Goal: Information Seeking & Learning: Learn about a topic

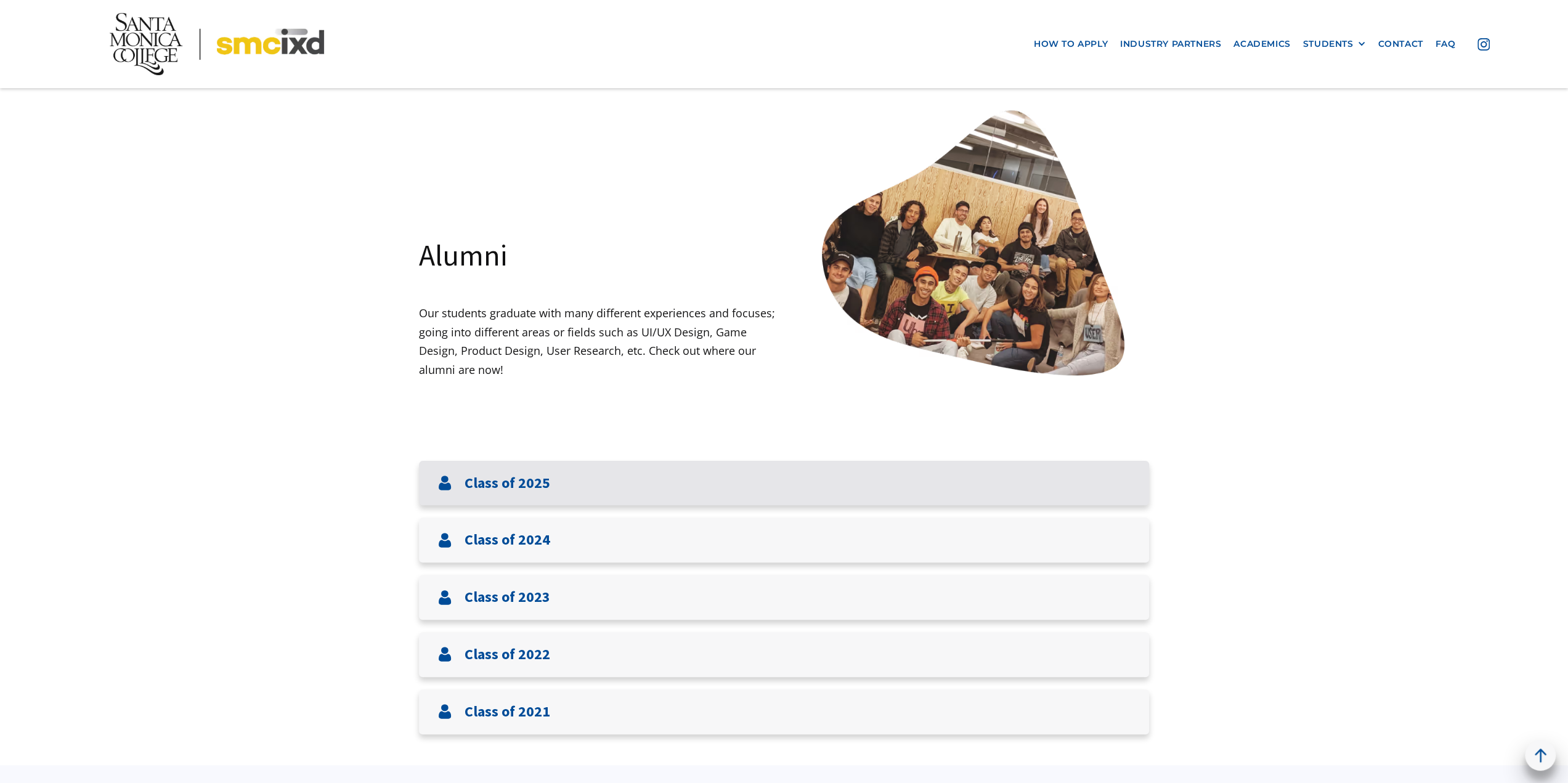
click at [671, 471] on div "Class of 2025" at bounding box center [784, 483] width 730 height 45
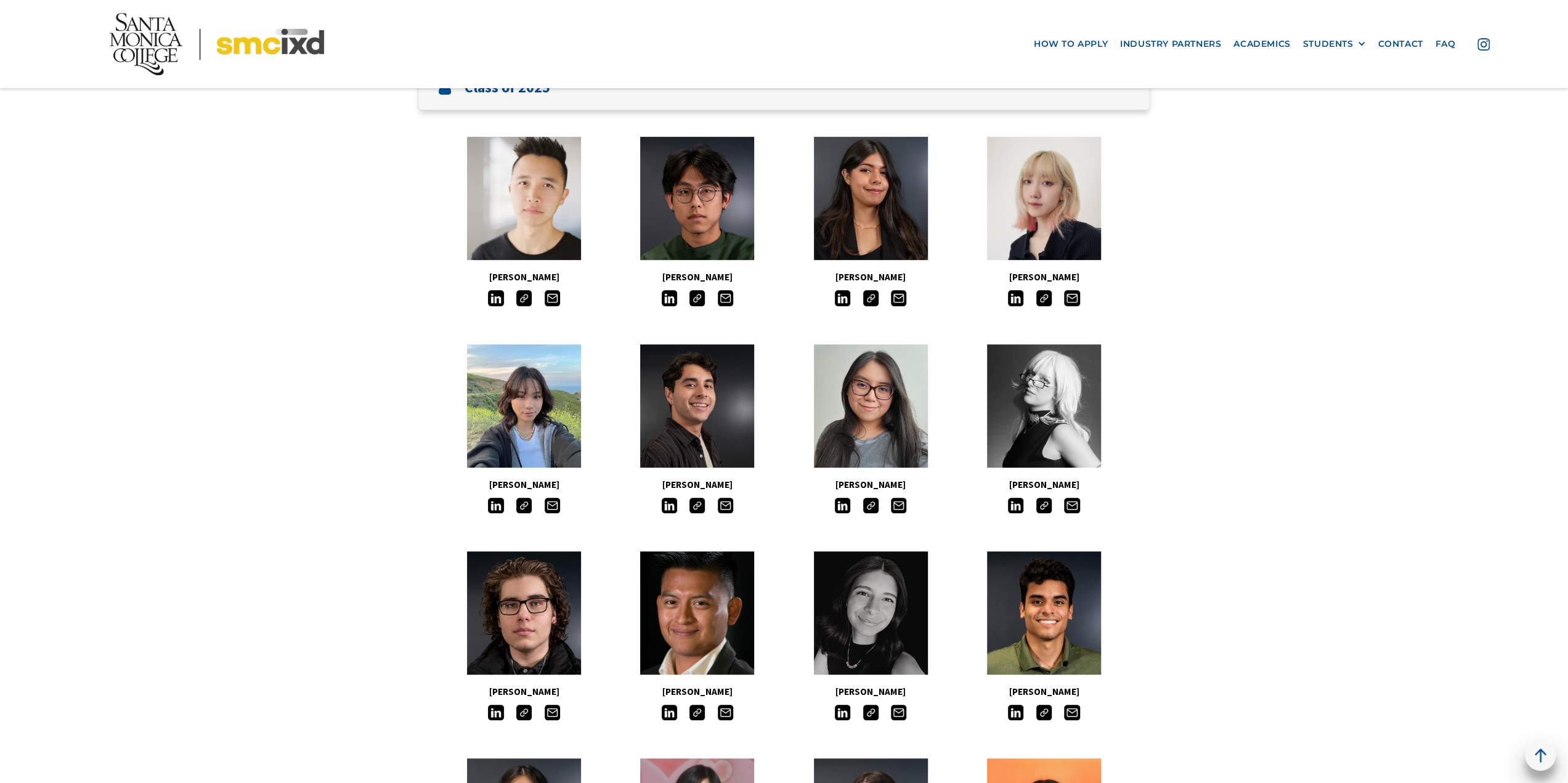
scroll to position [493, 0]
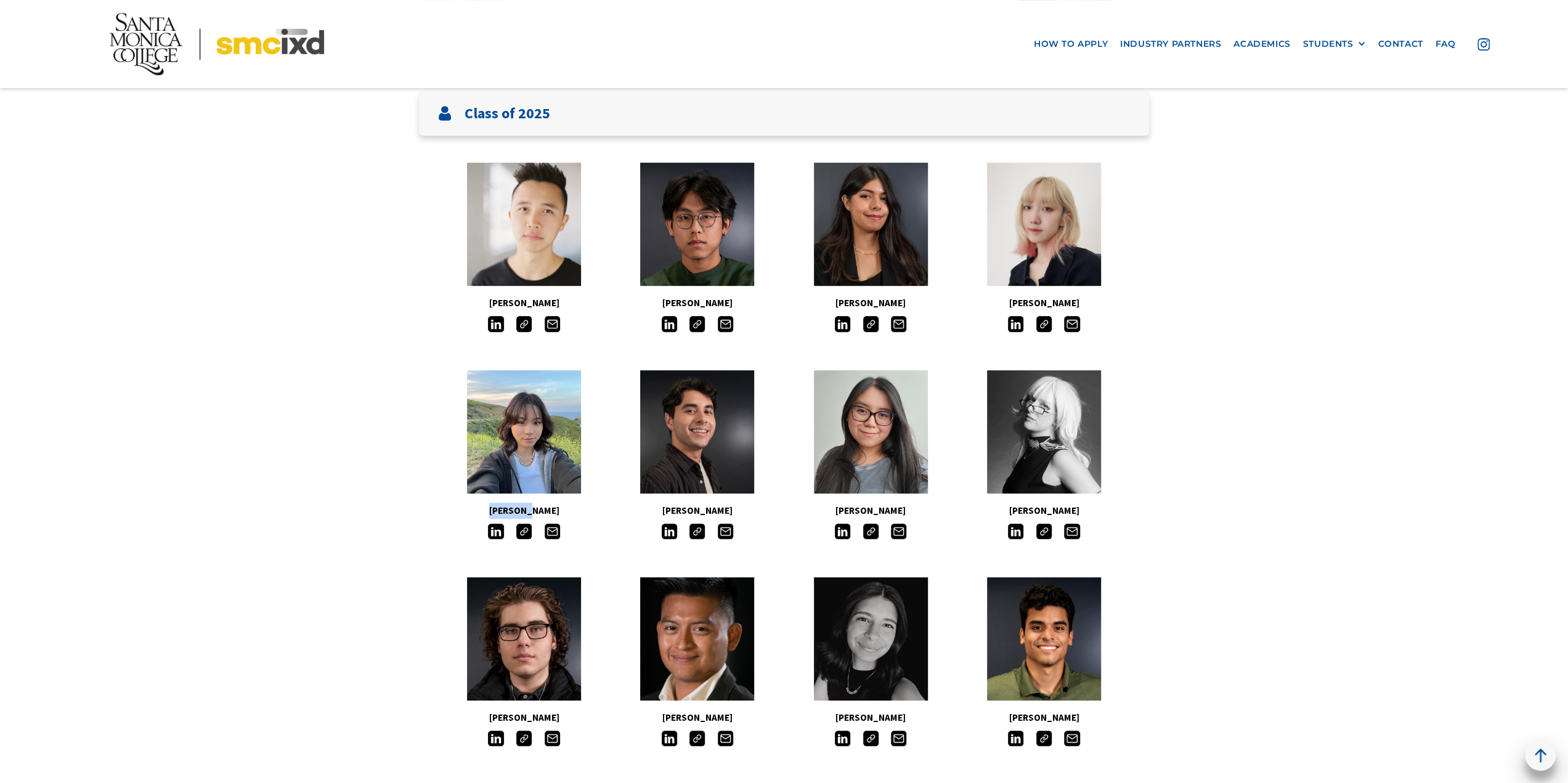
drag, startPoint x: 543, startPoint y: 510, endPoint x: 506, endPoint y: 510, distance: 37.0
click at [506, 510] on h5 "[PERSON_NAME]" at bounding box center [524, 510] width 173 height 16
click at [515, 510] on h5 "Lois Kim" at bounding box center [524, 510] width 173 height 16
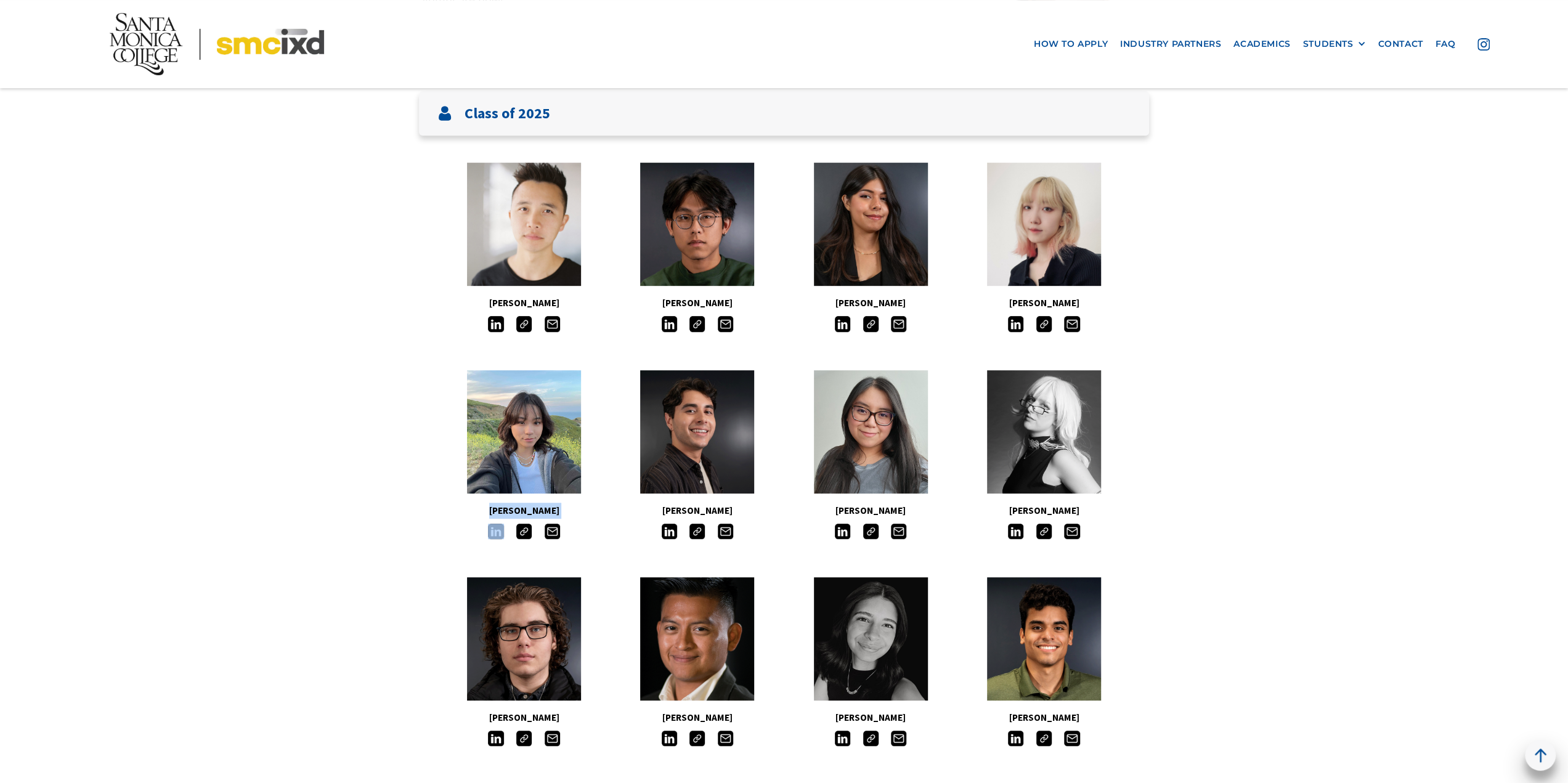
click at [527, 511] on h5 "Lois Kim" at bounding box center [524, 510] width 173 height 16
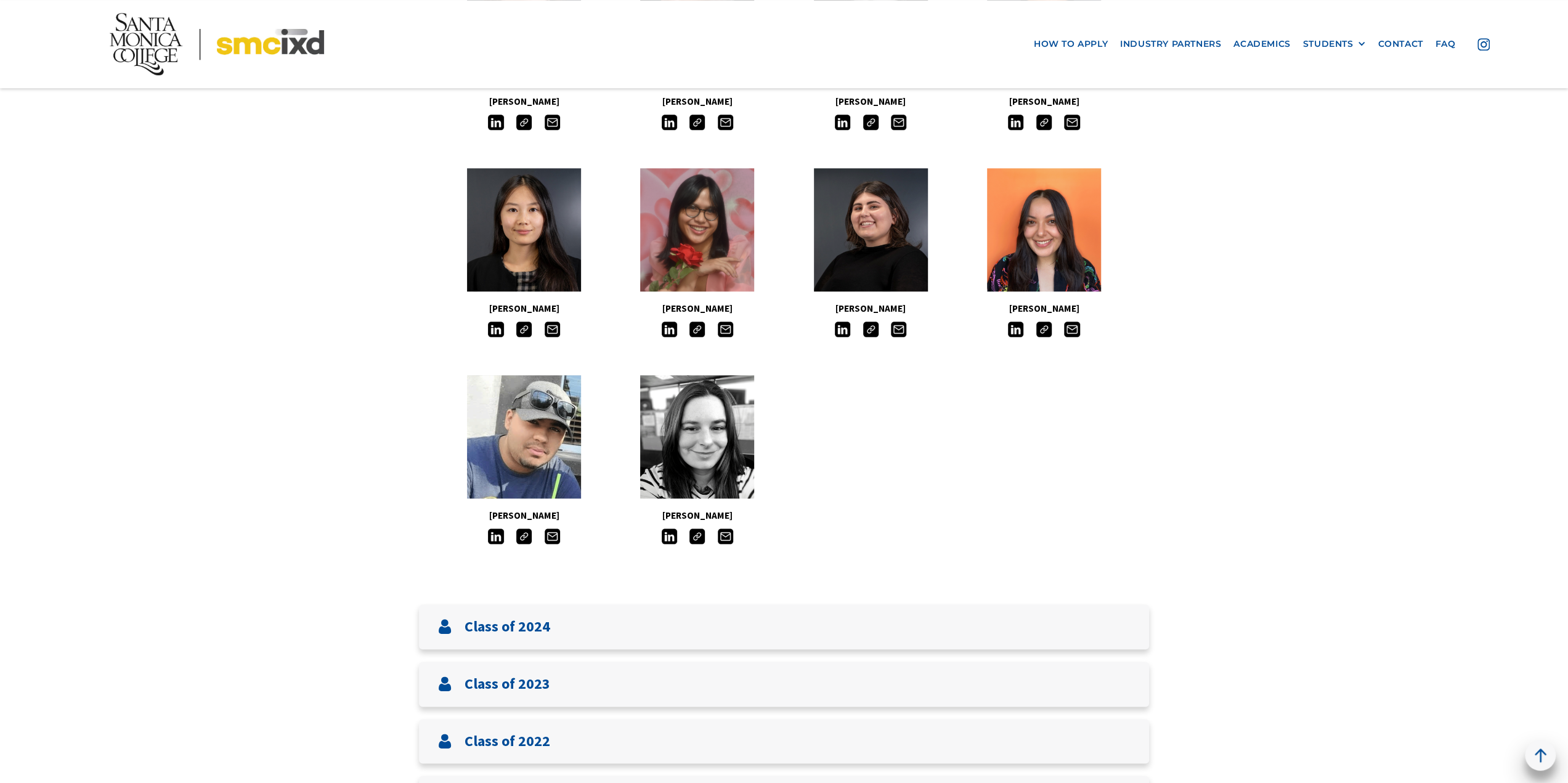
scroll to position [1355, 0]
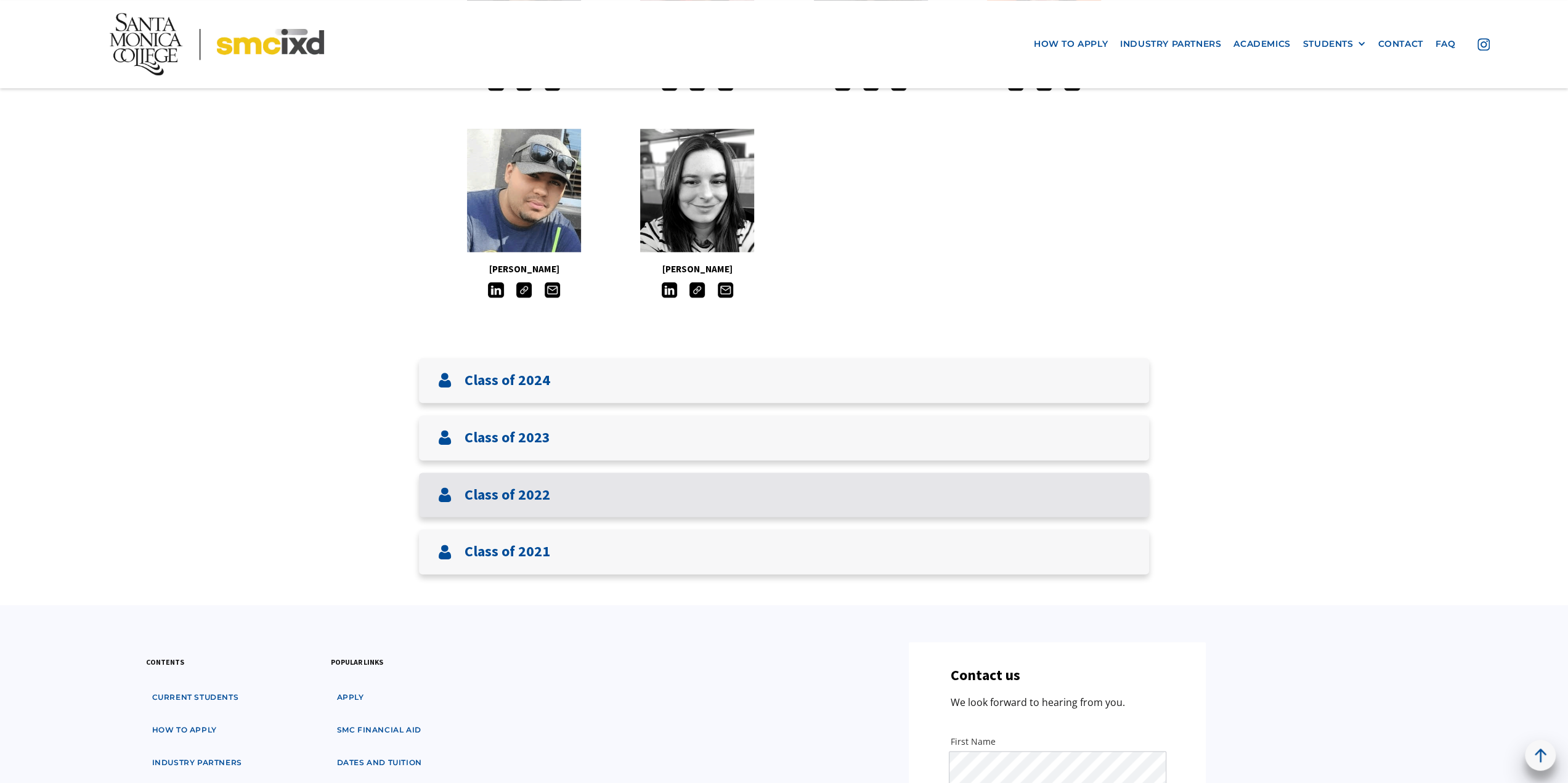
click at [606, 496] on div "Class of 2022" at bounding box center [784, 495] width 730 height 45
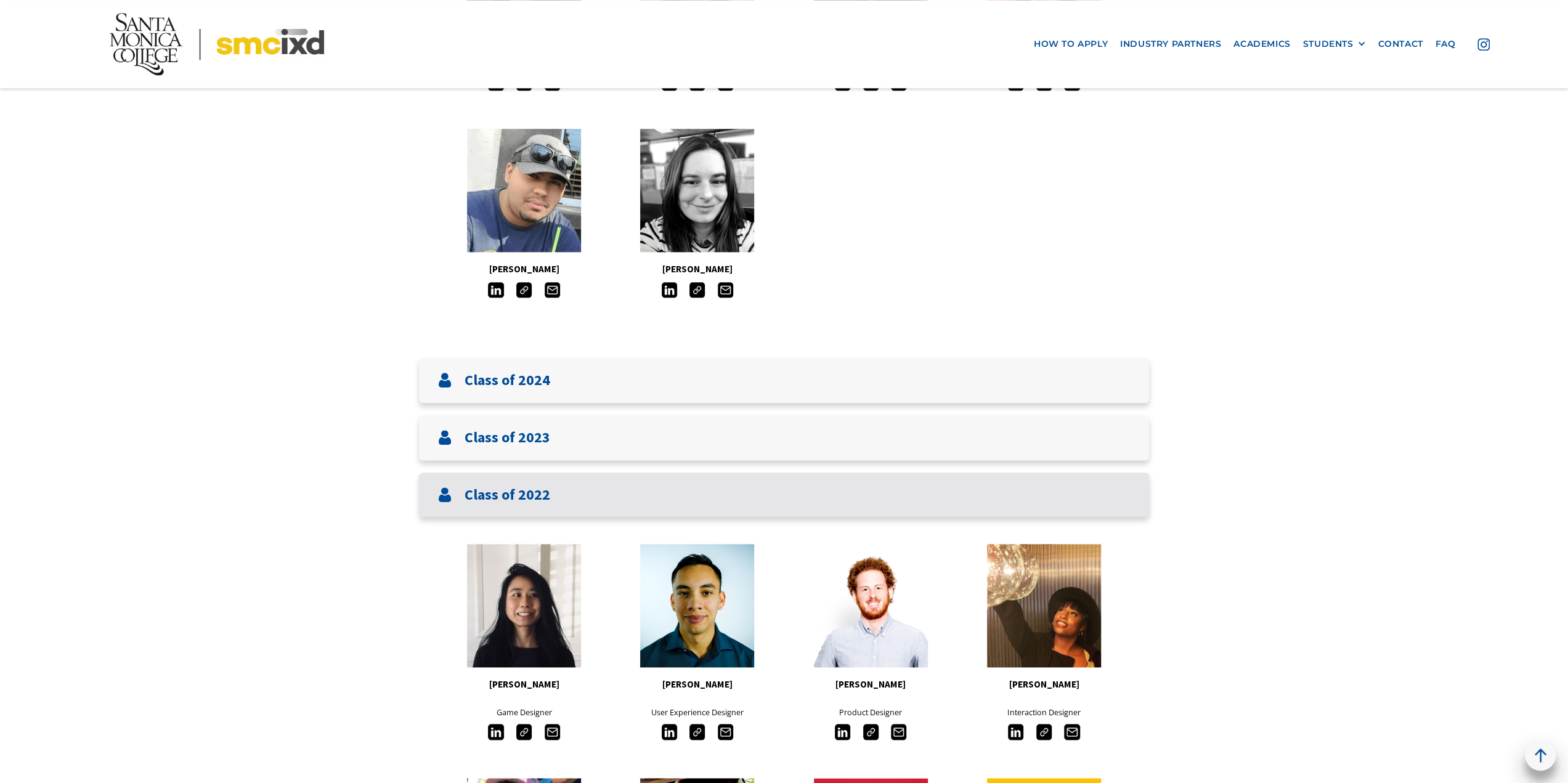
click at [665, 487] on div "Class of 2022" at bounding box center [784, 495] width 730 height 45
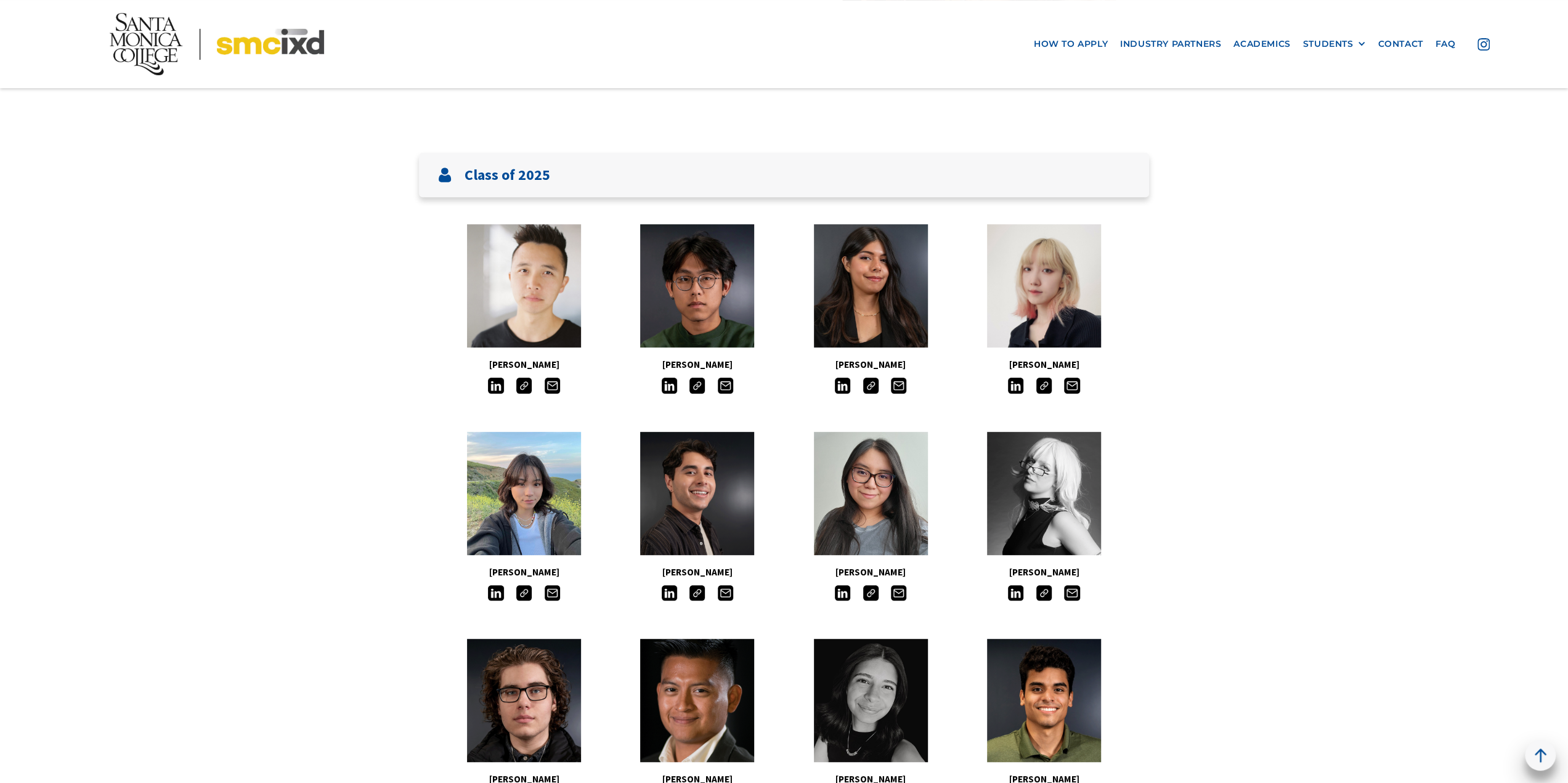
scroll to position [185, 0]
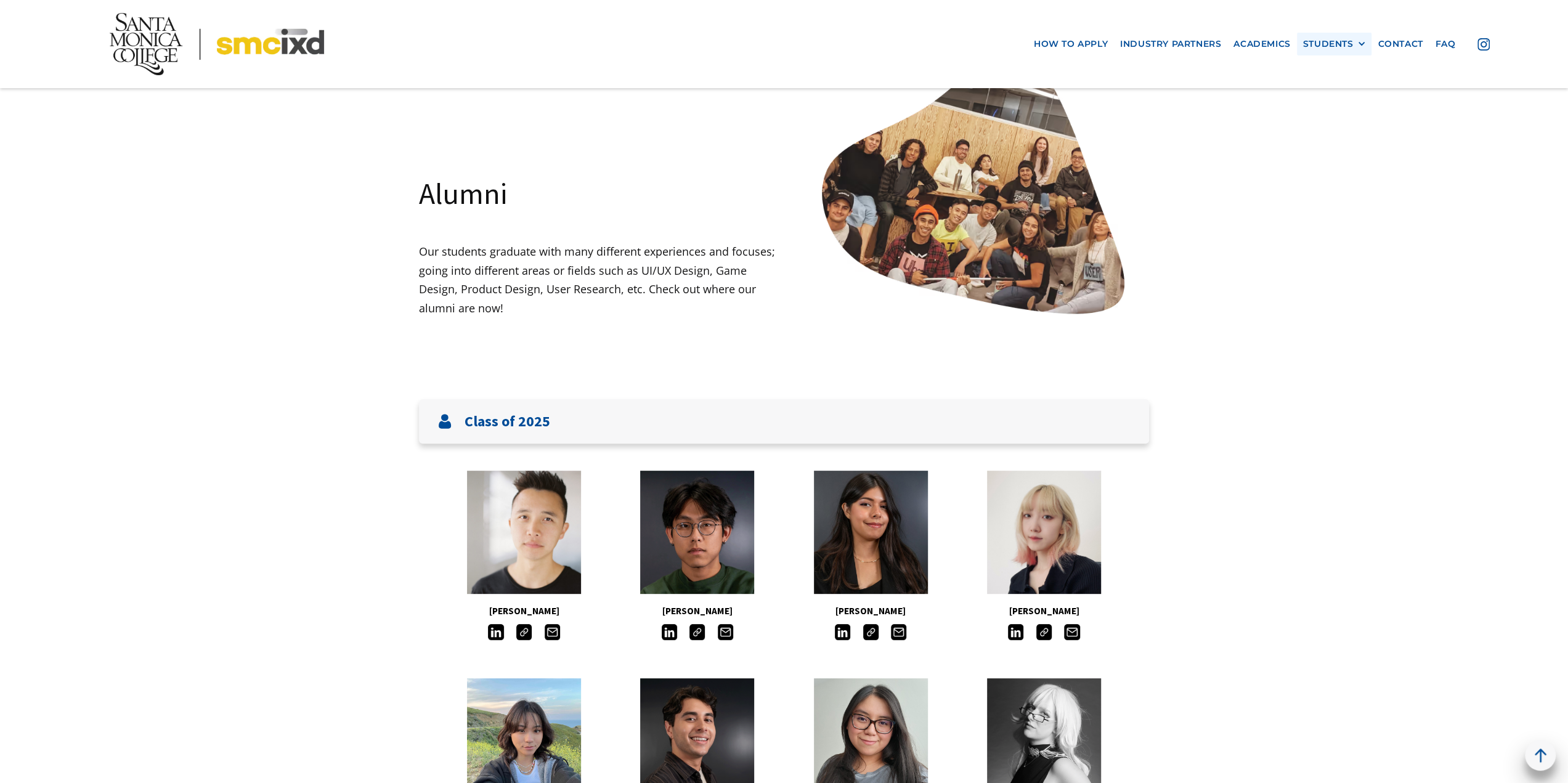
click at [1324, 46] on div "STUDENTS" at bounding box center [1328, 44] width 51 height 11
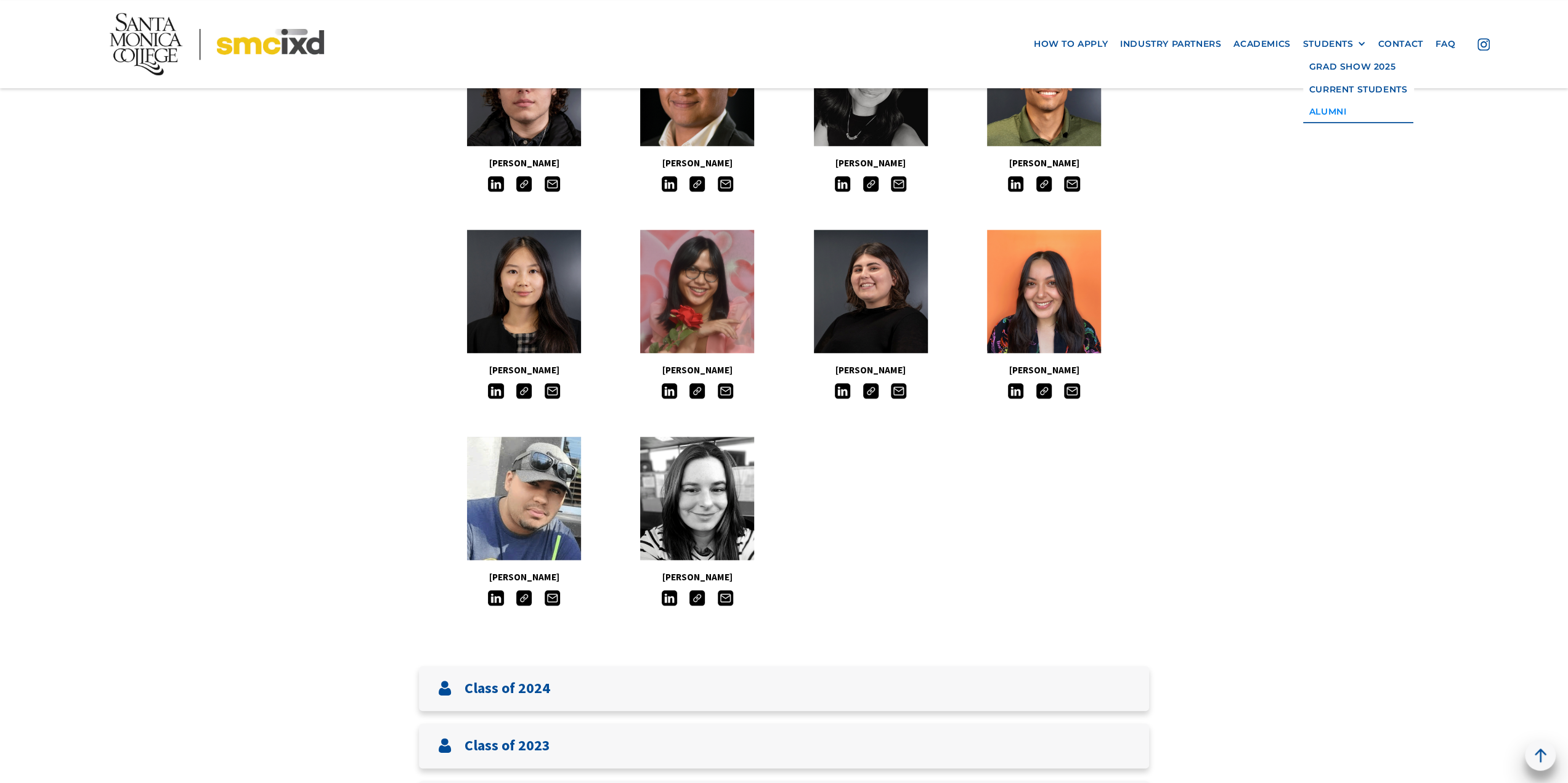
scroll to position [1232, 0]
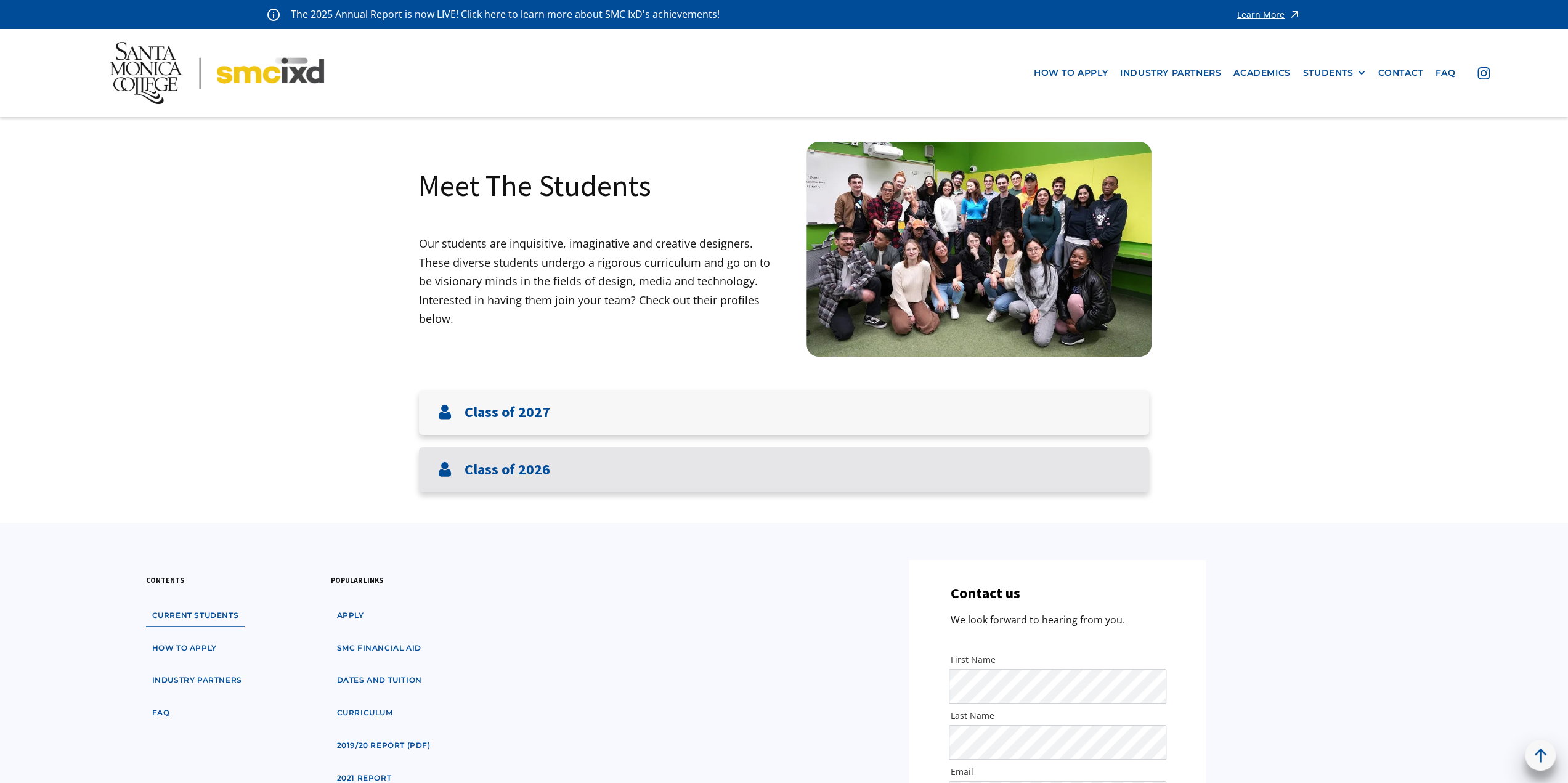
click at [687, 461] on div "Class of 2026" at bounding box center [784, 470] width 730 height 45
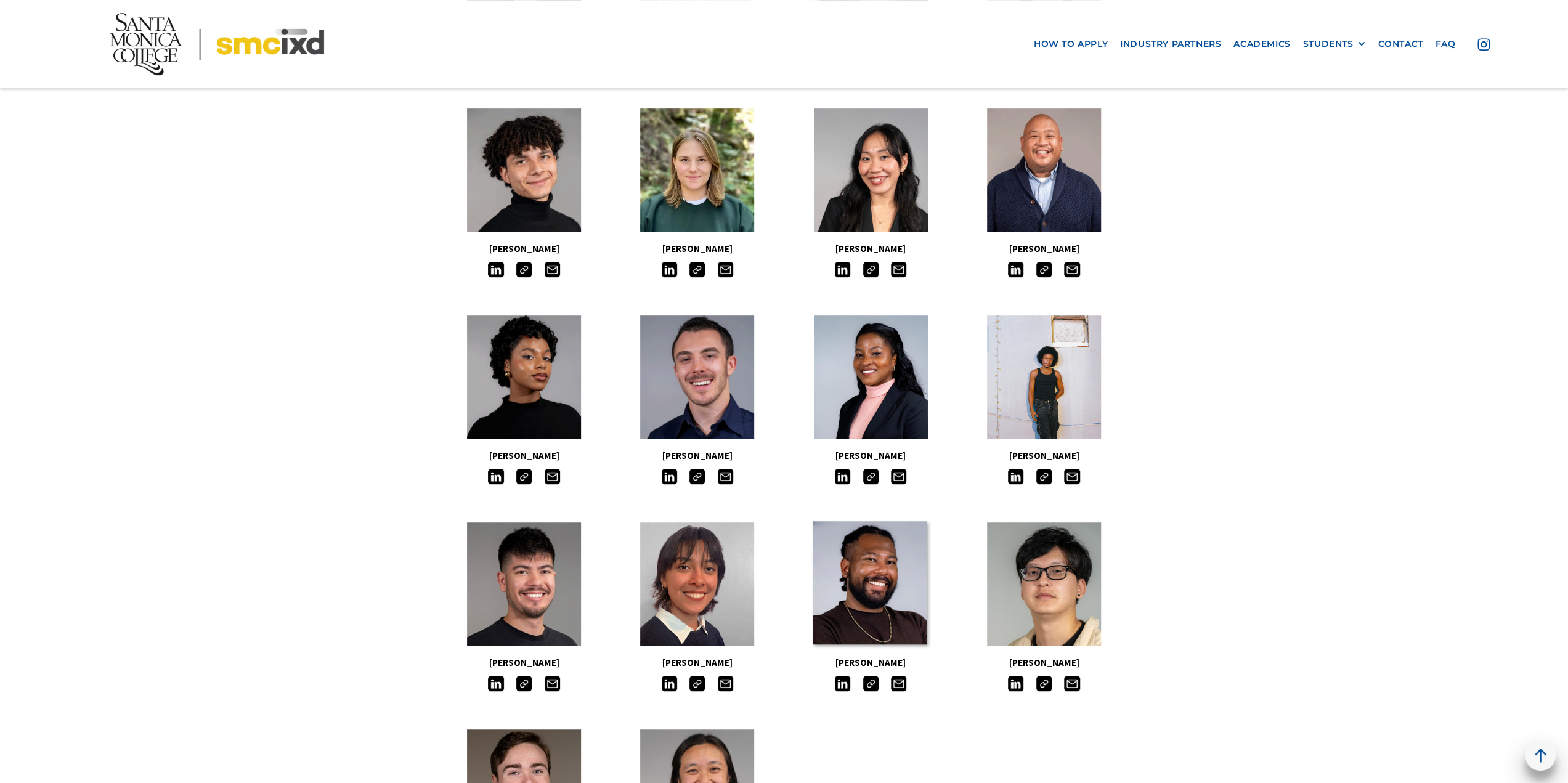
scroll to position [431, 0]
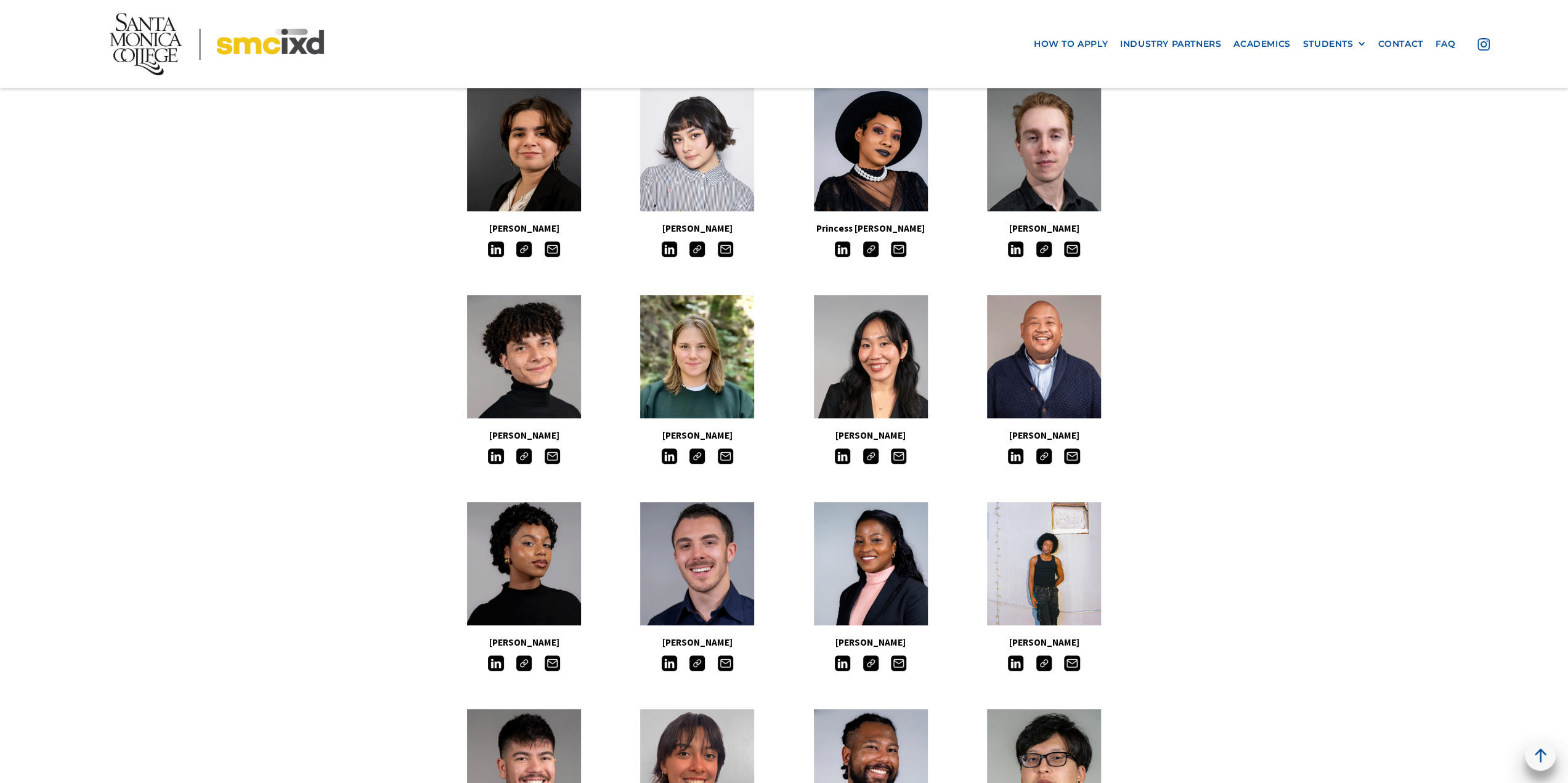
drag, startPoint x: 277, startPoint y: 287, endPoint x: 360, endPoint y: 287, distance: 83.0
click at [277, 287] on main "Meet The Students Our students are inquisitive, imaginative and creative design…" at bounding box center [784, 772] width 1568 height 2173
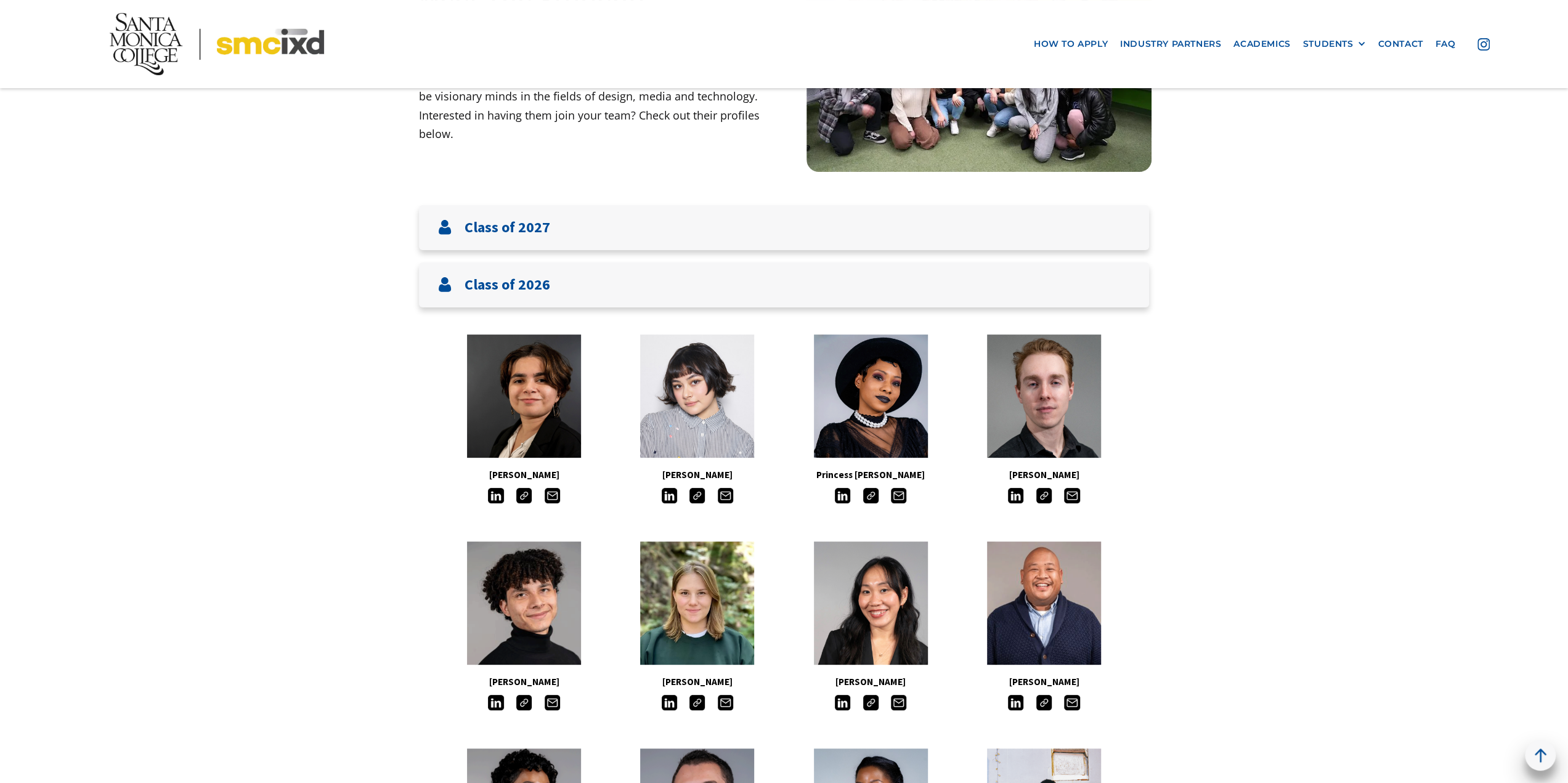
scroll to position [185, 0]
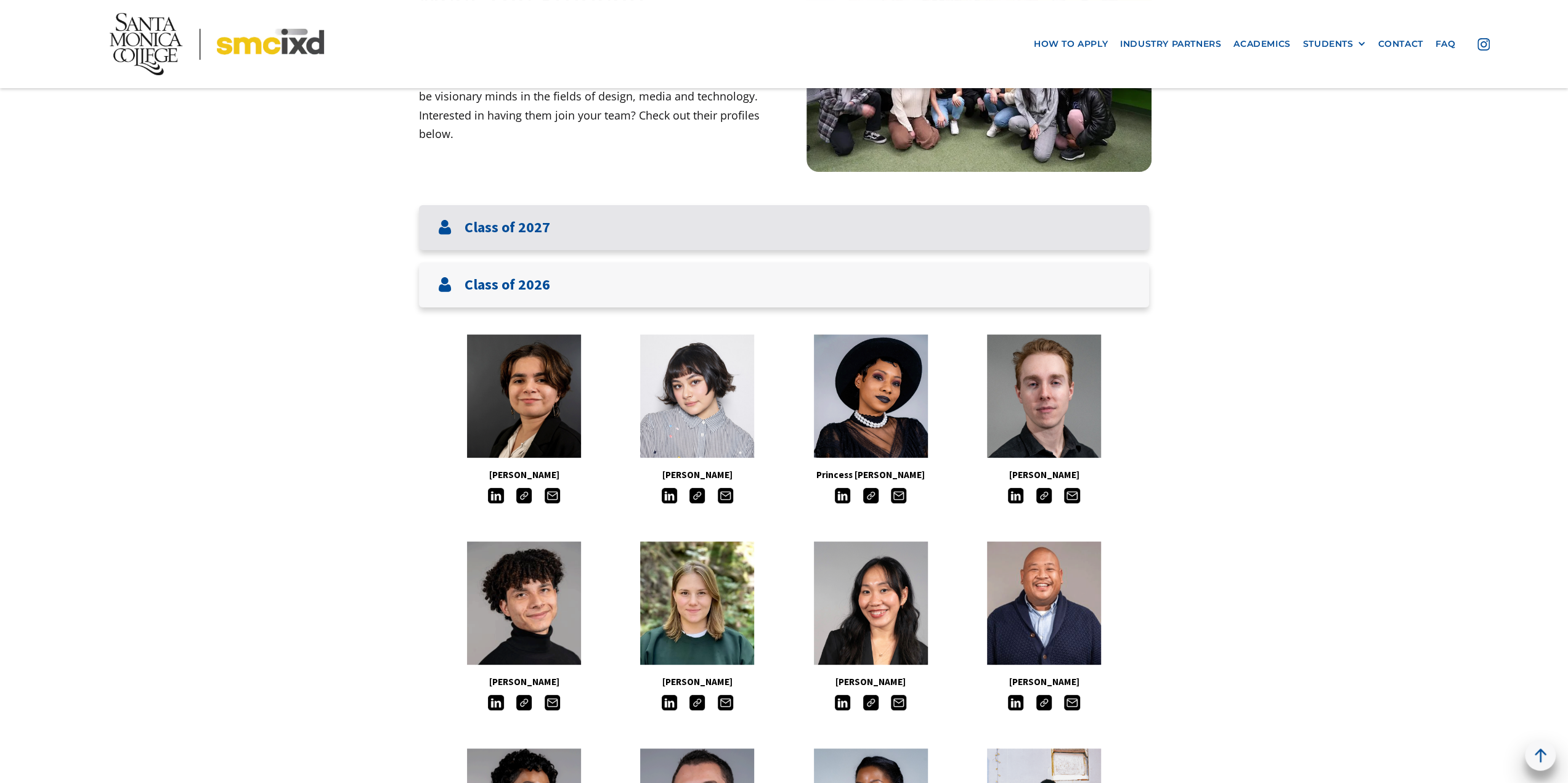
click at [758, 230] on div "Class of 2027" at bounding box center [784, 228] width 730 height 45
click at [759, 223] on div "Class of 2027" at bounding box center [784, 228] width 730 height 45
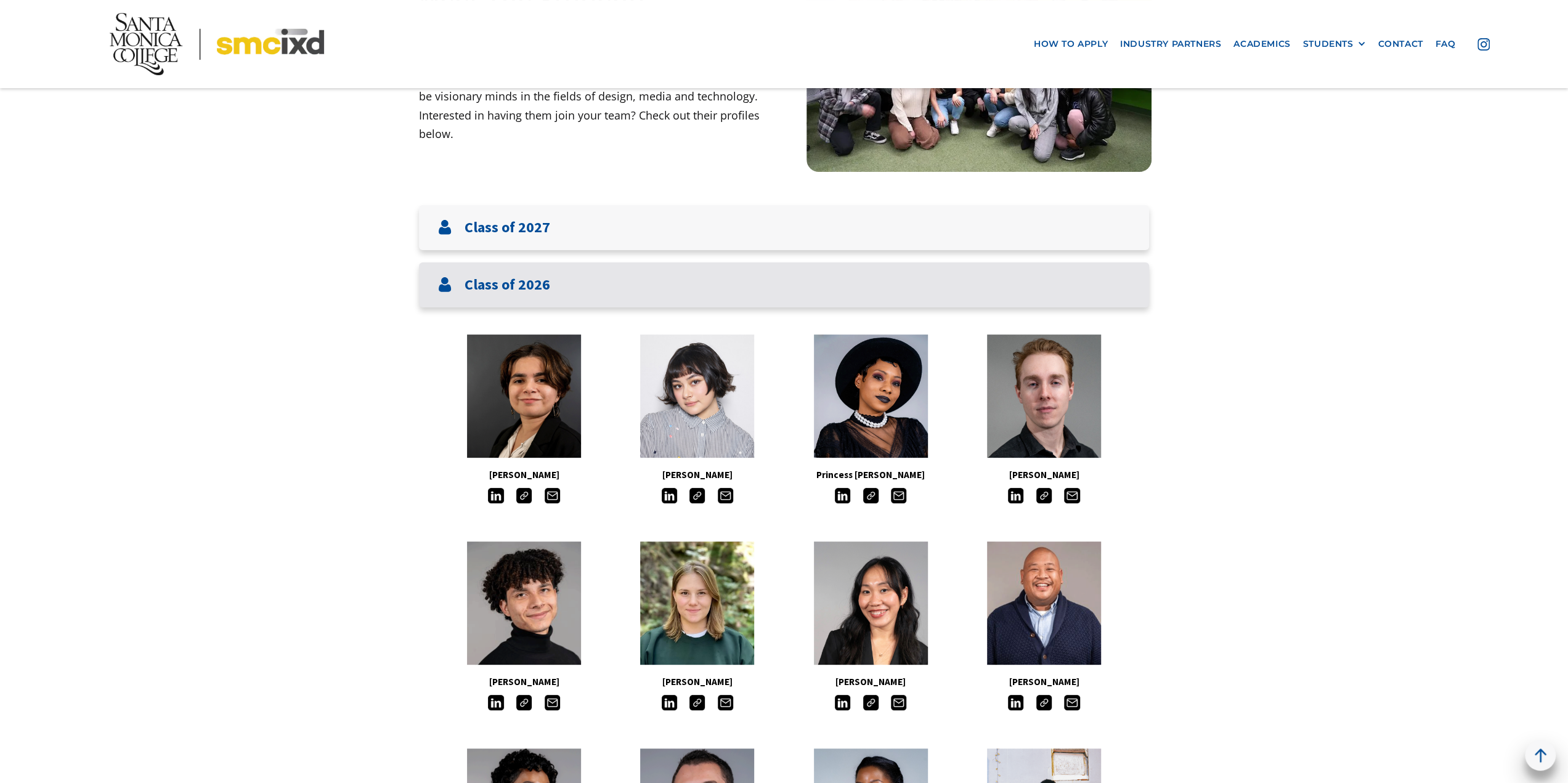
click at [547, 280] on h3 "Class of 2026" at bounding box center [507, 284] width 86 height 18
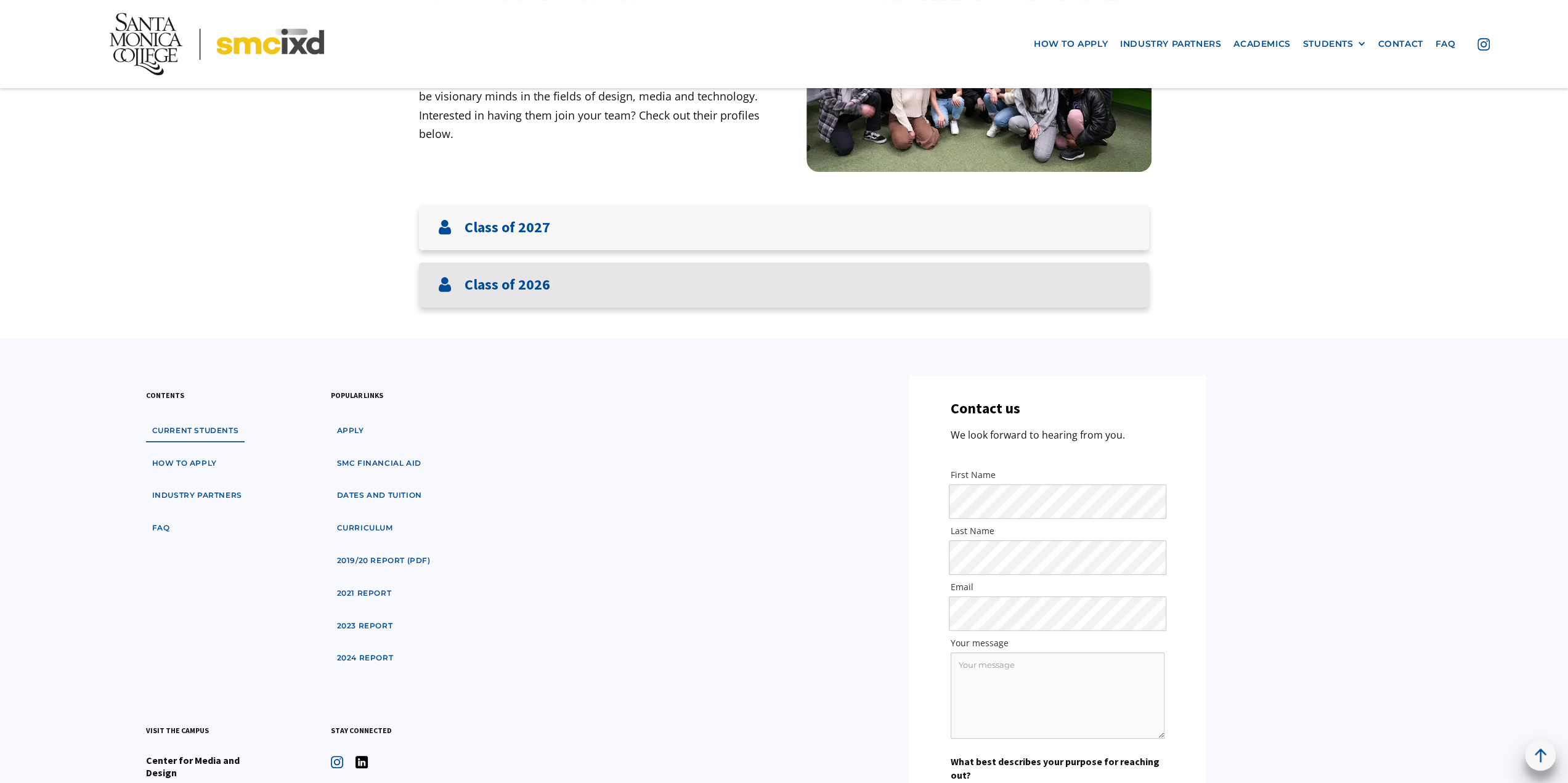
click at [578, 282] on div "Class of 2026" at bounding box center [784, 285] width 730 height 45
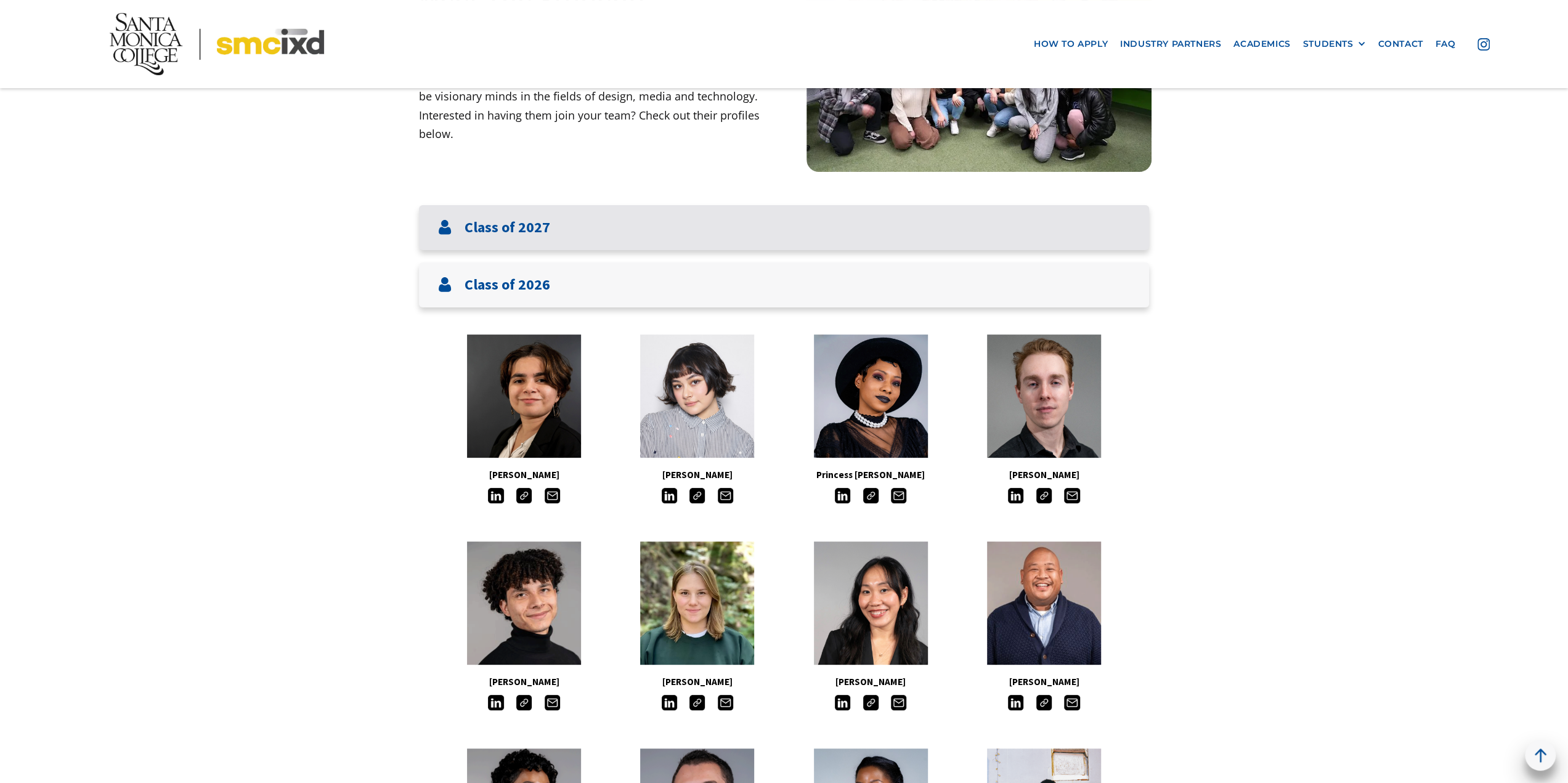
click at [568, 227] on div "Class of 2027" at bounding box center [784, 228] width 730 height 45
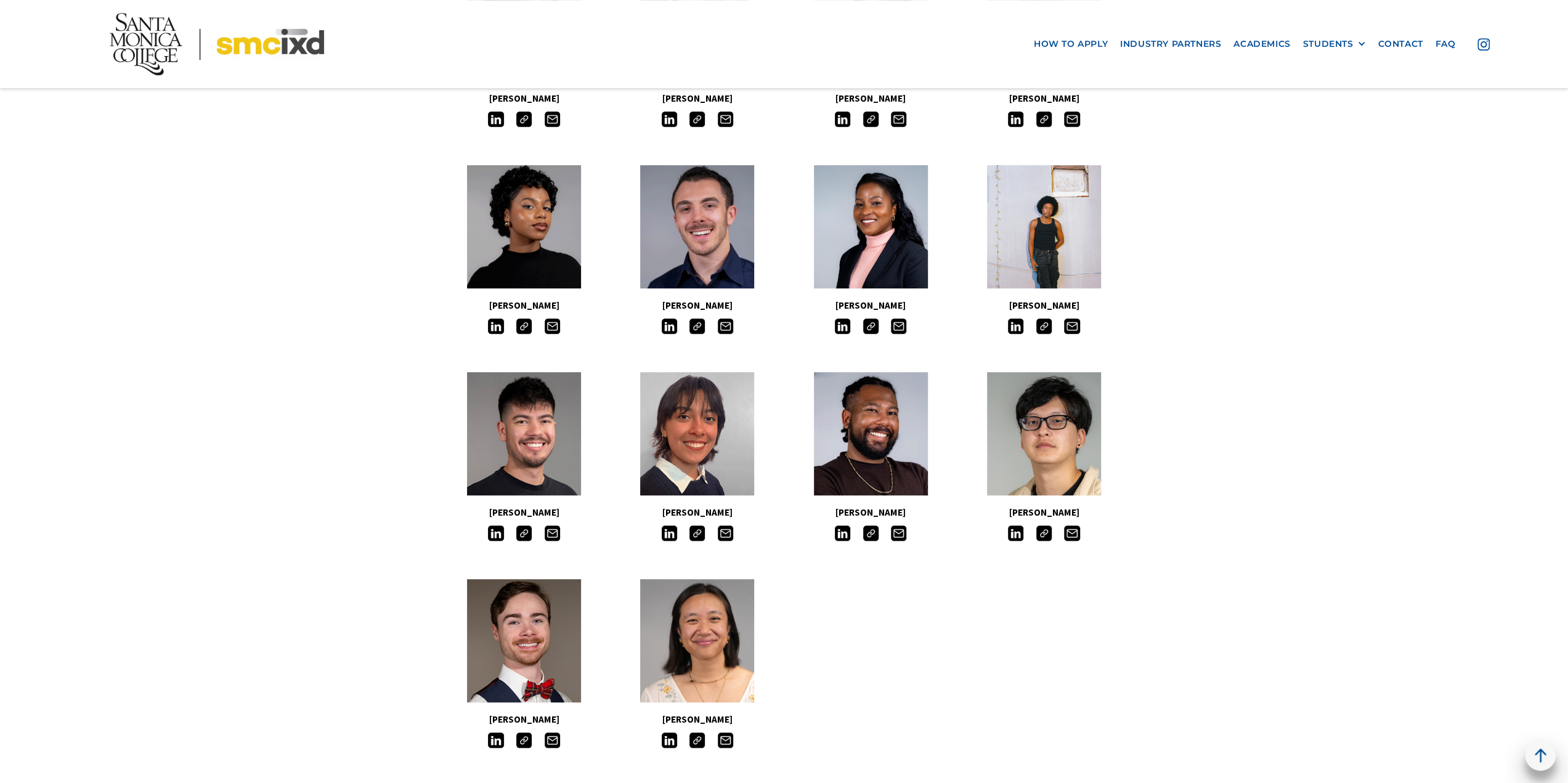
scroll to position [862, 0]
